Goal: Complete application form

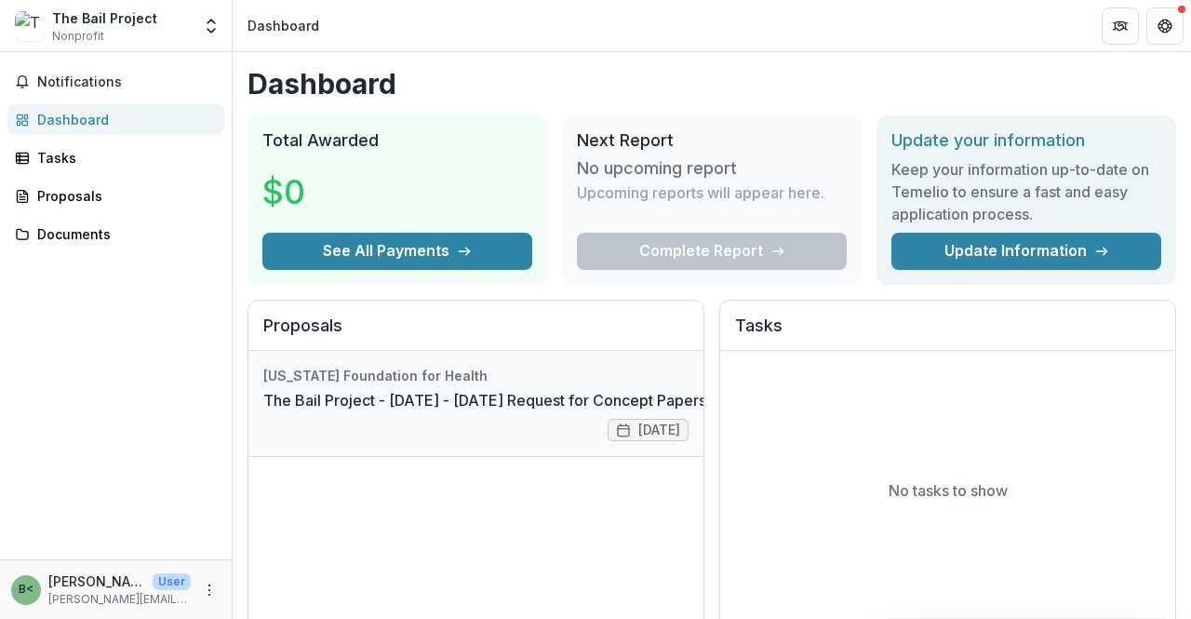
click at [497, 393] on link "The Bail Project - [DATE] - [DATE] Request for Concept Papers" at bounding box center [484, 400] width 443 height 22
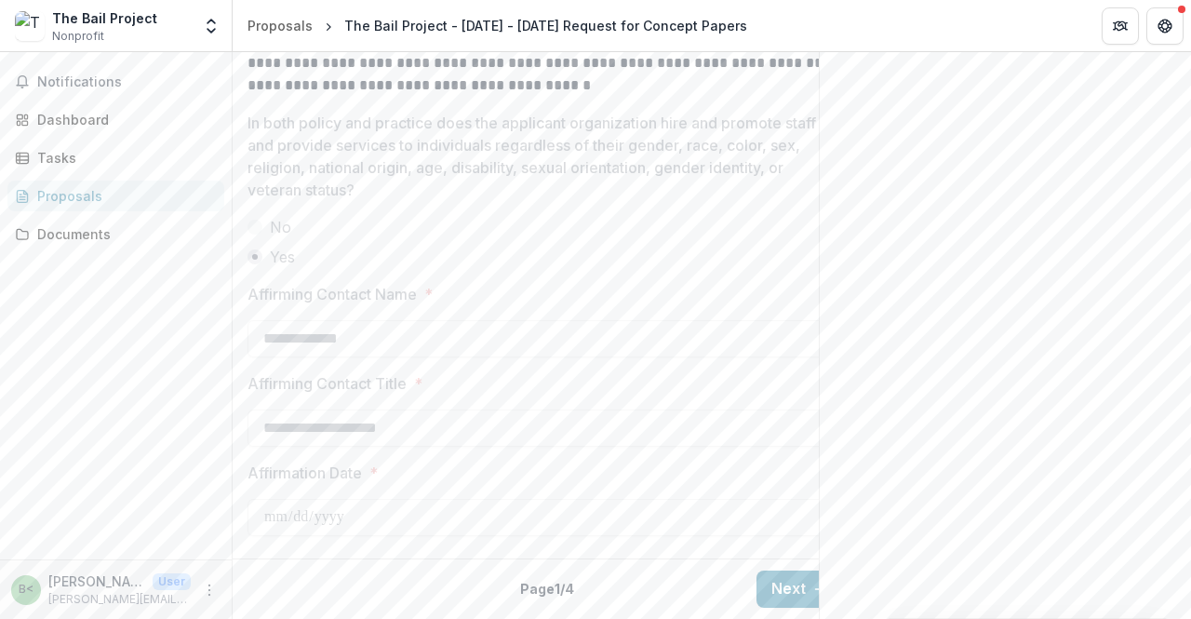
scroll to position [2789, 0]
click at [786, 579] on button "Next" at bounding box center [799, 588] width 87 height 37
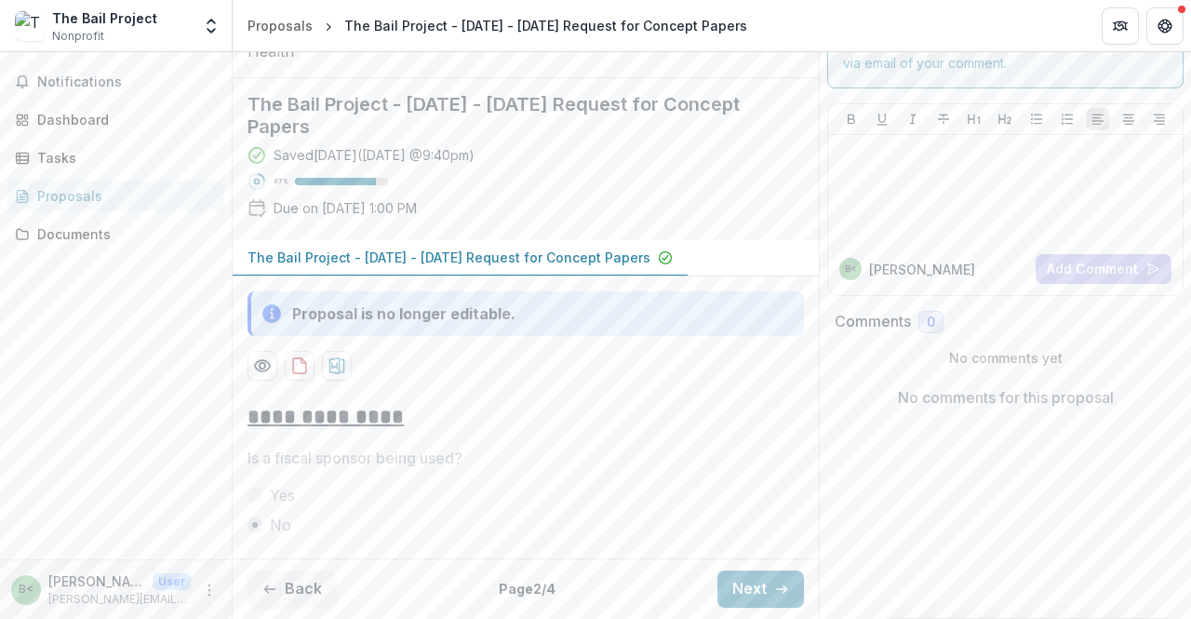
scroll to position [227, 0]
click at [759, 581] on button "Next" at bounding box center [760, 588] width 87 height 37
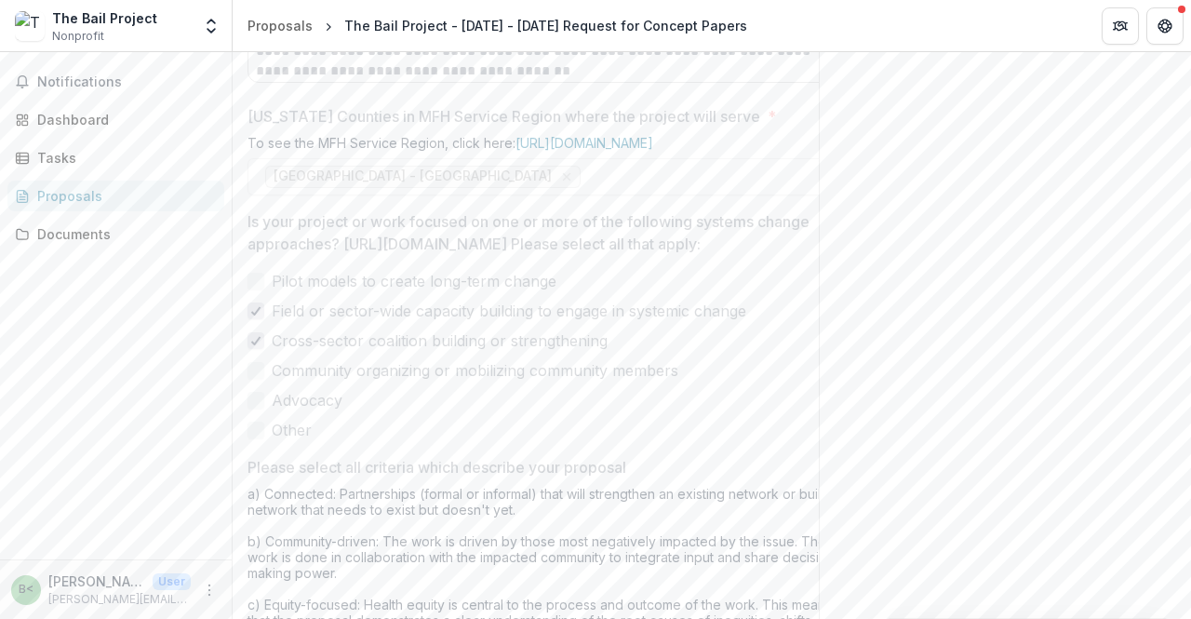
scroll to position [1189, 0]
